Goal: Task Accomplishment & Management: Use online tool/utility

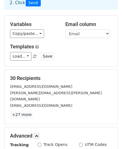
scroll to position [33, 0]
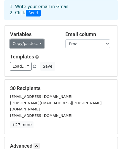
click at [37, 39] on link "Copy/paste..." at bounding box center [27, 43] width 34 height 9
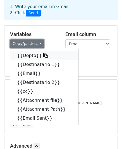
scroll to position [0, 0]
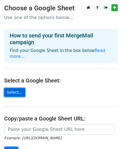
click at [15, 88] on link "Select..." at bounding box center [14, 92] width 21 height 9
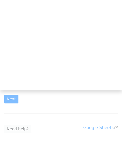
scroll to position [56, 0]
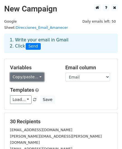
click at [35, 73] on link "Copy/paste..." at bounding box center [27, 77] width 34 height 9
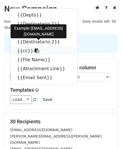
click at [20, 47] on link "{{cc}}" at bounding box center [44, 51] width 68 height 9
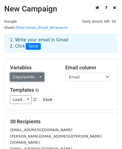
click at [37, 73] on link "Copy/paste..." at bounding box center [27, 77] width 34 height 9
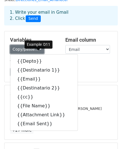
scroll to position [28, 0]
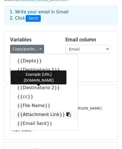
click at [33, 110] on link "{{Attachment Link}}" at bounding box center [44, 114] width 68 height 9
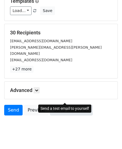
scroll to position [90, 0]
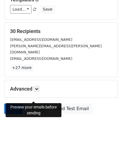
click at [34, 104] on link "Preview" at bounding box center [36, 109] width 25 height 11
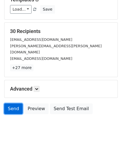
click at [11, 104] on link "Send" at bounding box center [13, 109] width 18 height 11
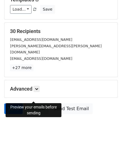
click at [33, 104] on link "Preview" at bounding box center [36, 109] width 25 height 11
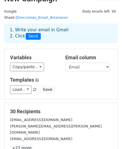
scroll to position [6, 0]
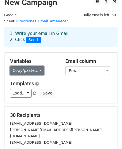
click at [37, 66] on link "Copy/paste..." at bounding box center [27, 70] width 34 height 9
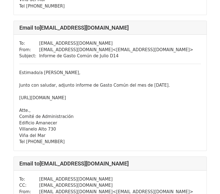
scroll to position [439, 0]
